Goal: Communication & Community: Answer question/provide support

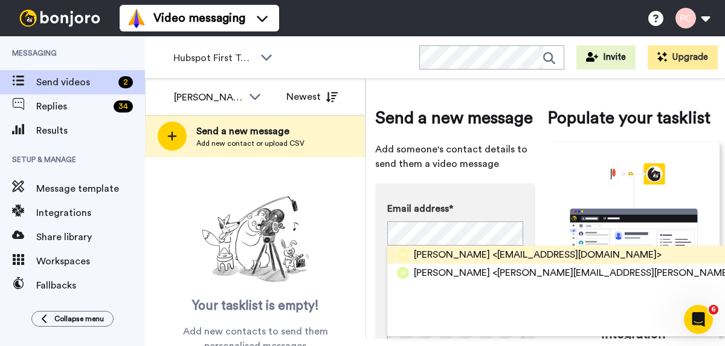
click at [478, 254] on span "Jackie Holmsen" at bounding box center [452, 254] width 76 height 15
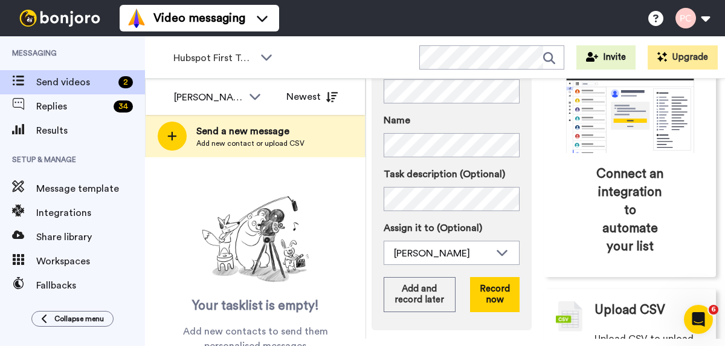
scroll to position [143, 0]
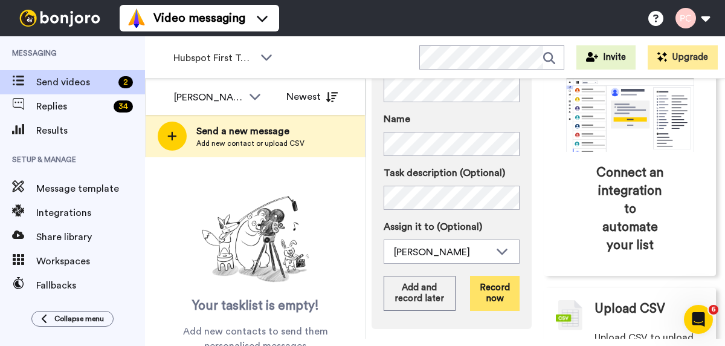
click at [488, 291] on button "Record now" at bounding box center [495, 293] width 50 height 35
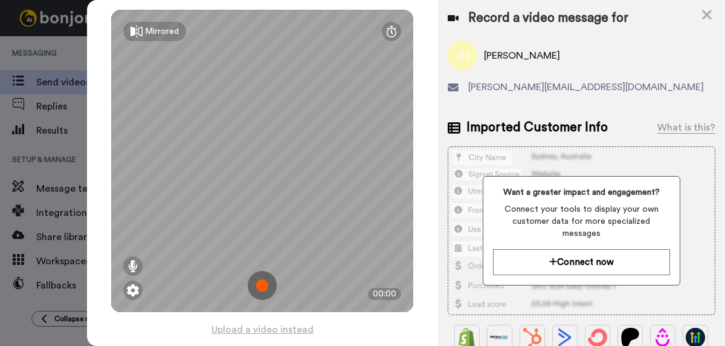
click at [262, 282] on img at bounding box center [262, 285] width 29 height 29
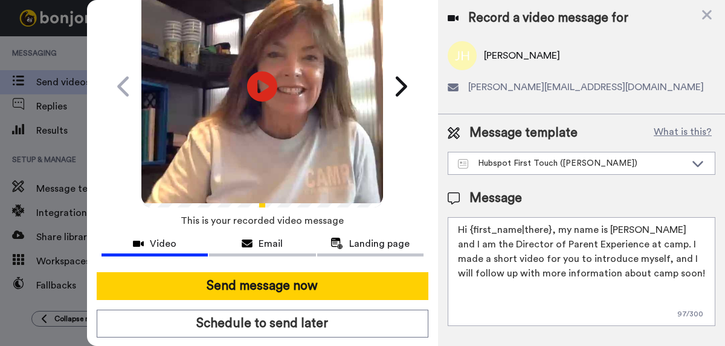
scroll to position [81, 0]
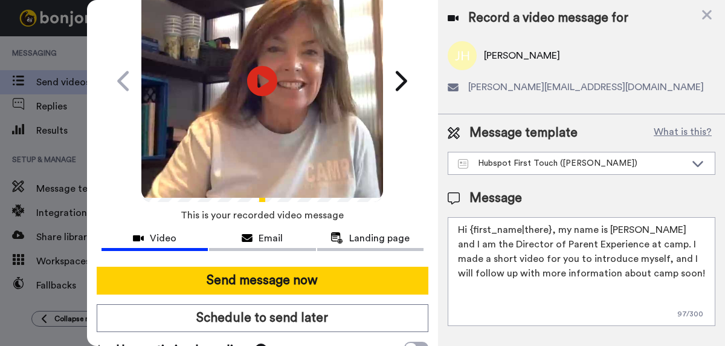
click at [262, 282] on button "Send message now" at bounding box center [263, 281] width 332 height 28
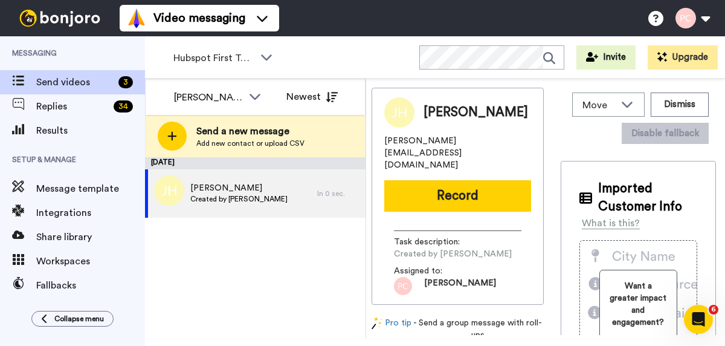
scroll to position [0, 0]
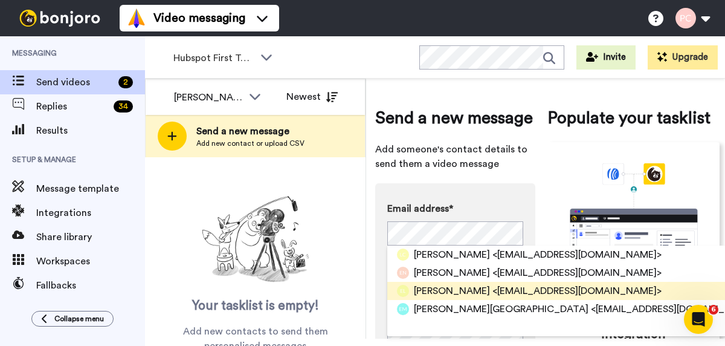
click at [457, 291] on span "[PERSON_NAME]" at bounding box center [452, 290] width 76 height 15
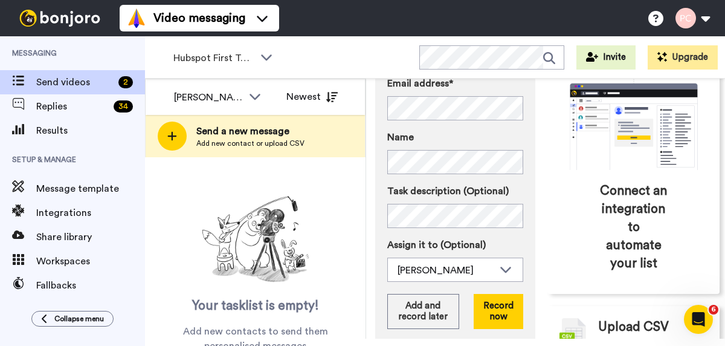
scroll to position [126, 0]
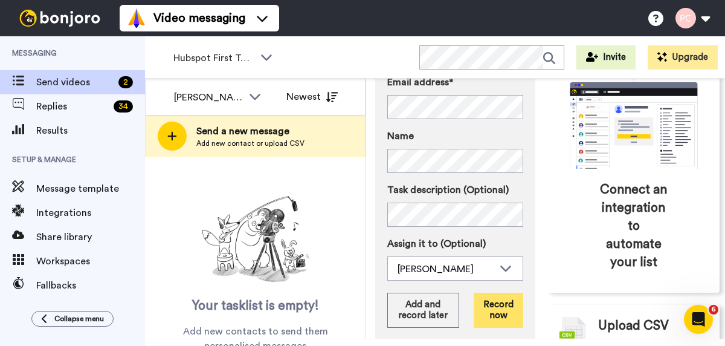
click at [499, 308] on button "Record now" at bounding box center [499, 310] width 50 height 35
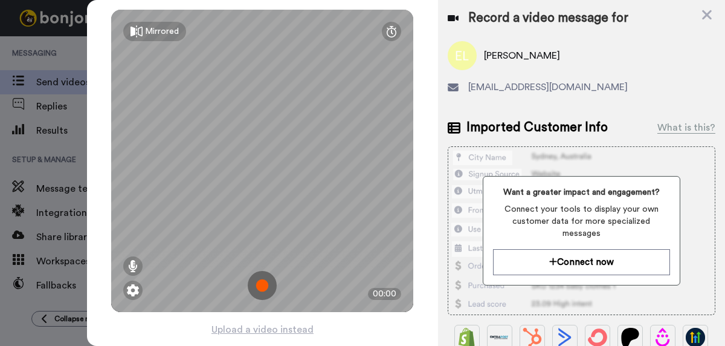
click at [259, 284] on img at bounding box center [262, 285] width 29 height 29
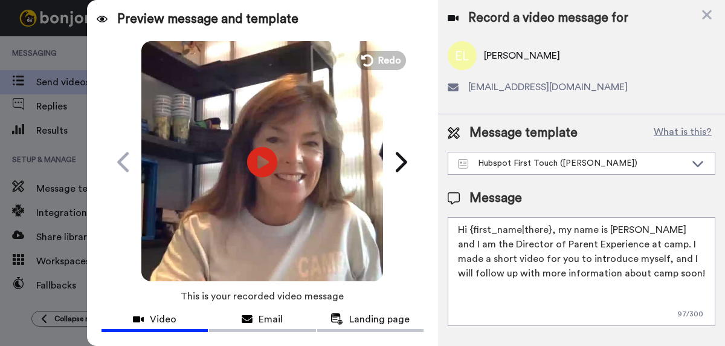
scroll to position [66, 0]
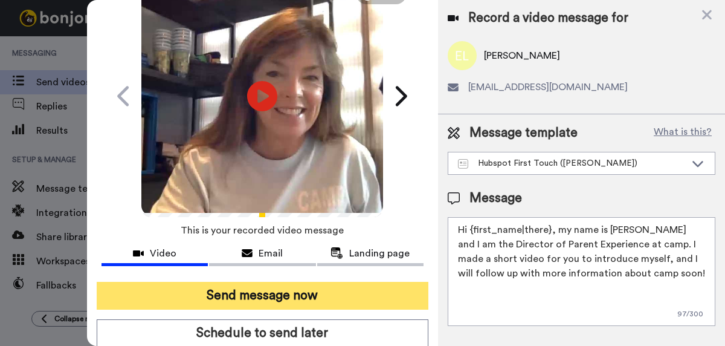
click at [262, 294] on button "Send message now" at bounding box center [263, 296] width 332 height 28
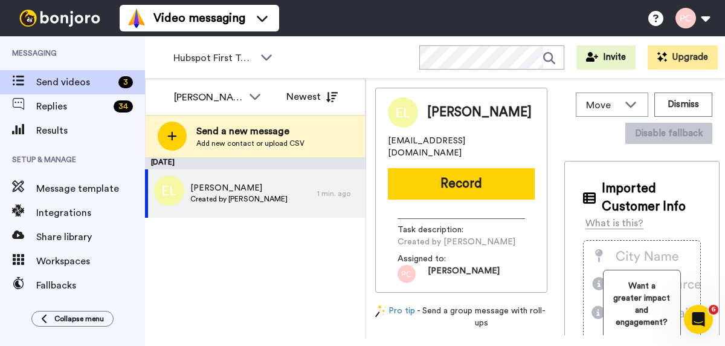
scroll to position [0, 0]
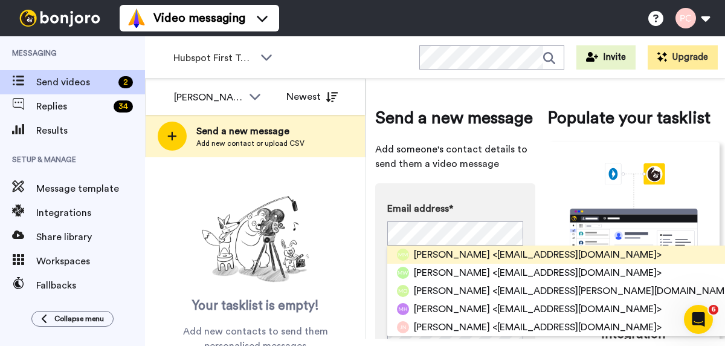
click at [468, 253] on span "Megan McCoy" at bounding box center [452, 254] width 76 height 15
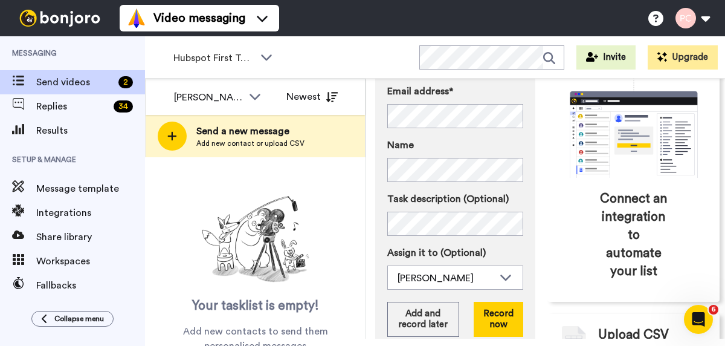
scroll to position [125, 0]
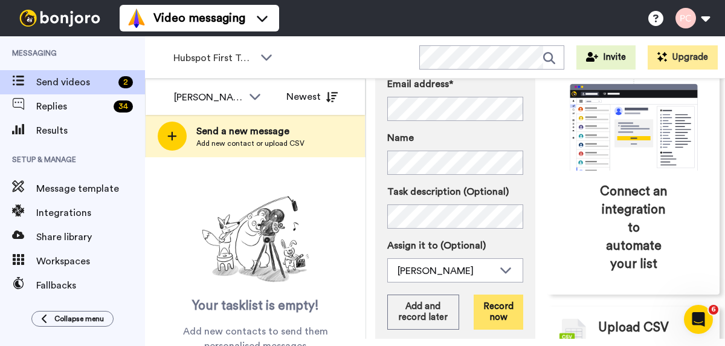
click at [496, 312] on button "Record now" at bounding box center [499, 311] width 50 height 35
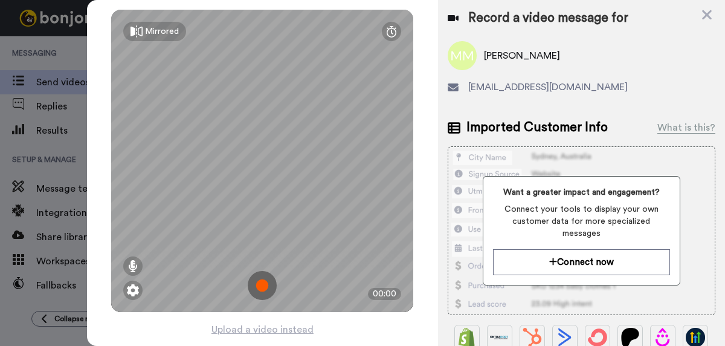
click at [265, 283] on img at bounding box center [262, 285] width 29 height 29
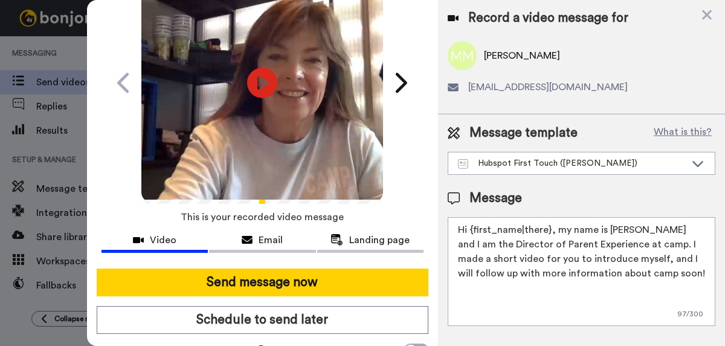
scroll to position [81, 0]
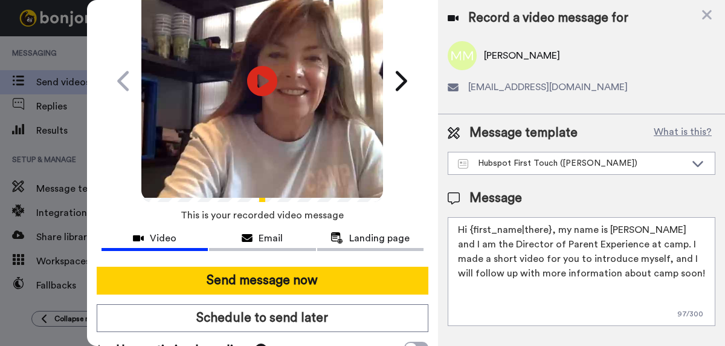
click at [265, 283] on button "Send message now" at bounding box center [263, 281] width 332 height 28
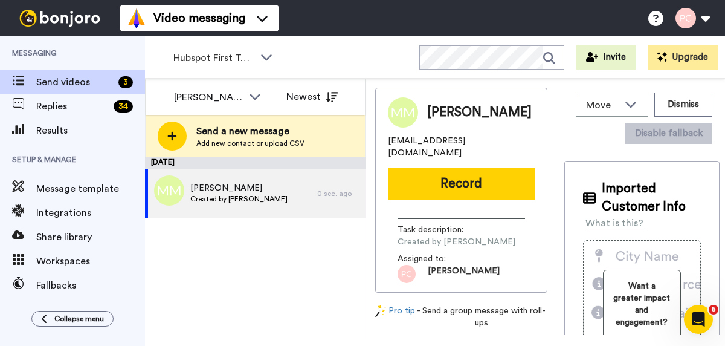
scroll to position [0, 0]
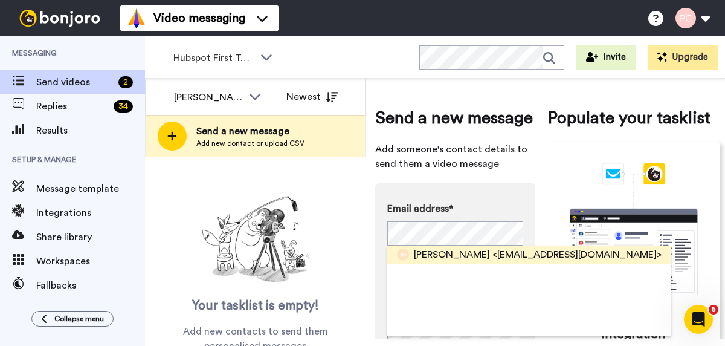
click at [426, 256] on span "[PERSON_NAME]" at bounding box center [452, 254] width 76 height 15
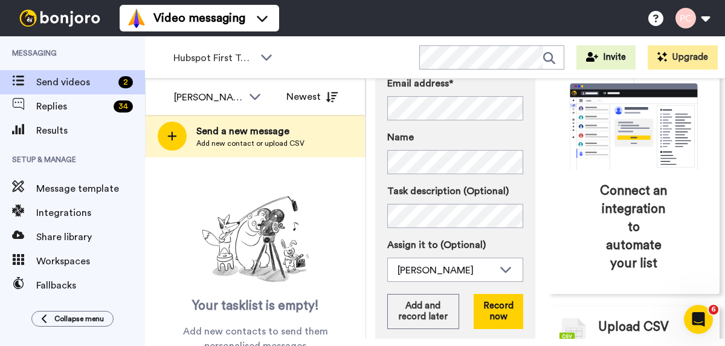
scroll to position [131, 0]
